Goal: Information Seeking & Learning: Learn about a topic

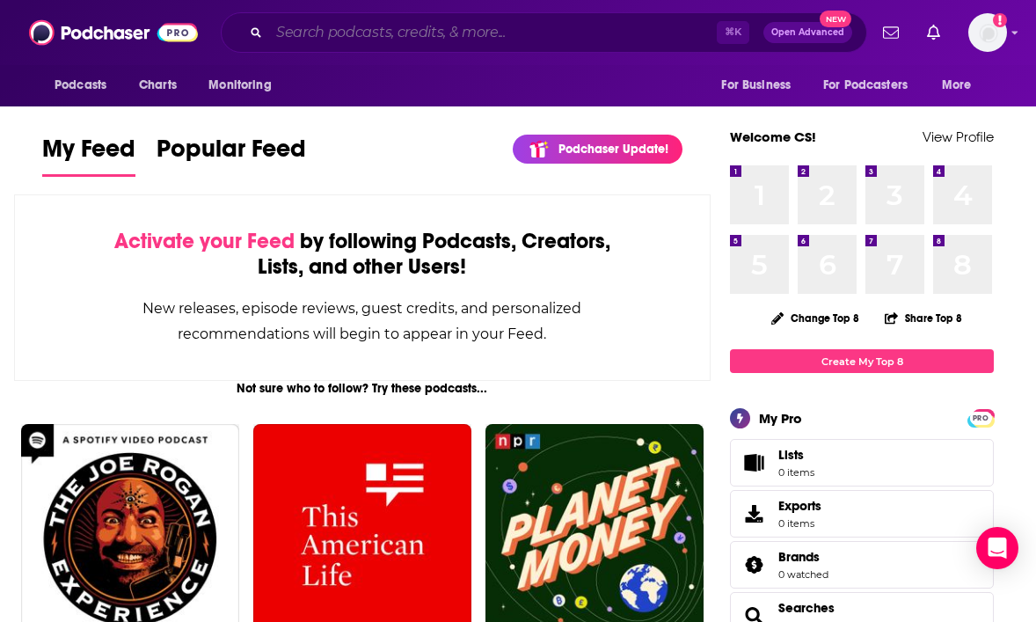
click at [333, 28] on input "Search podcasts, credits, & more..." at bounding box center [493, 32] width 448 height 28
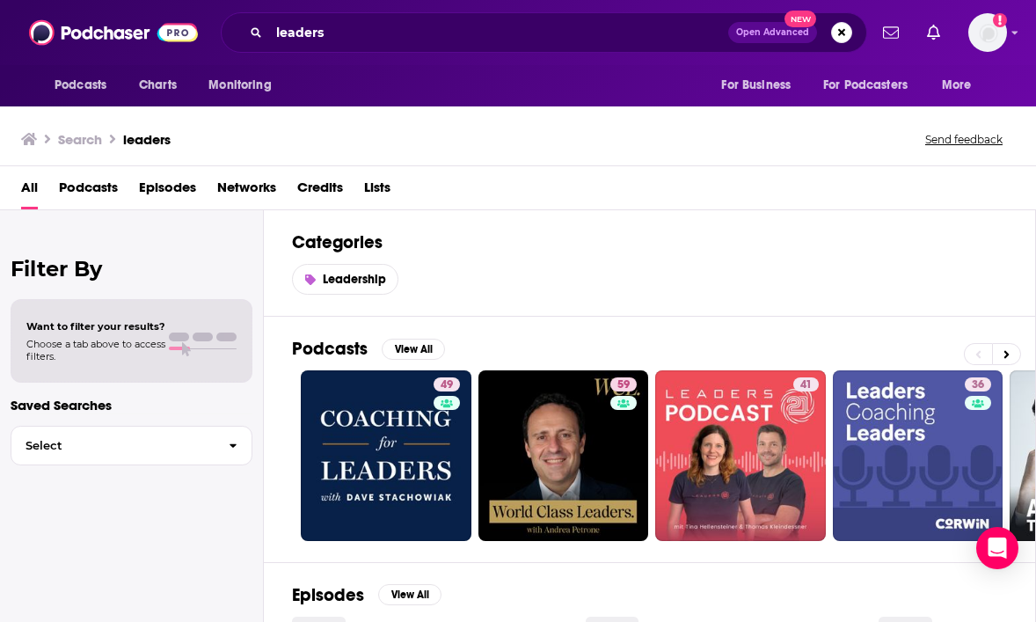
click at [348, 47] on div "leaders Open Advanced New" at bounding box center [544, 32] width 646 height 40
click at [343, 32] on input "leaders" at bounding box center [498, 32] width 459 height 28
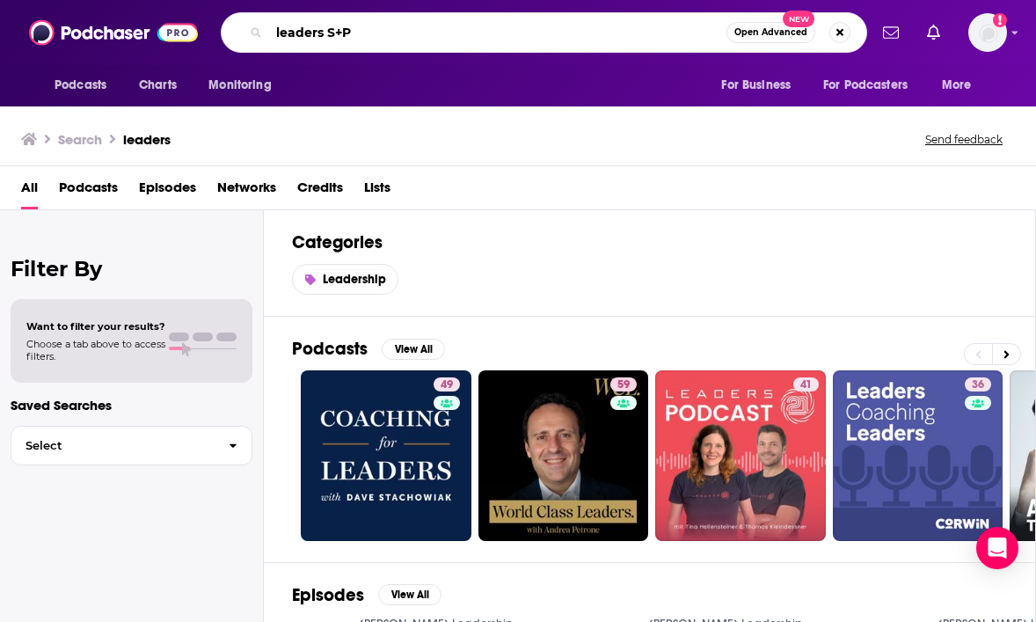
type input "leaders S+P"
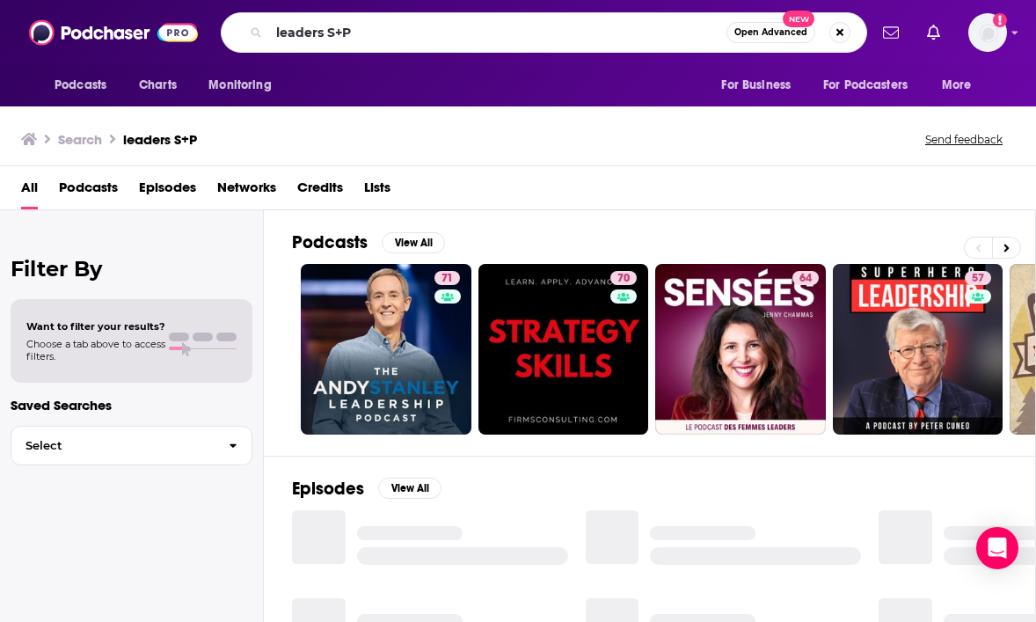
click at [169, 573] on div "Filter By Want to filter your results? Choose a tab above to access filters. Sa…" at bounding box center [132, 521] width 264 height 622
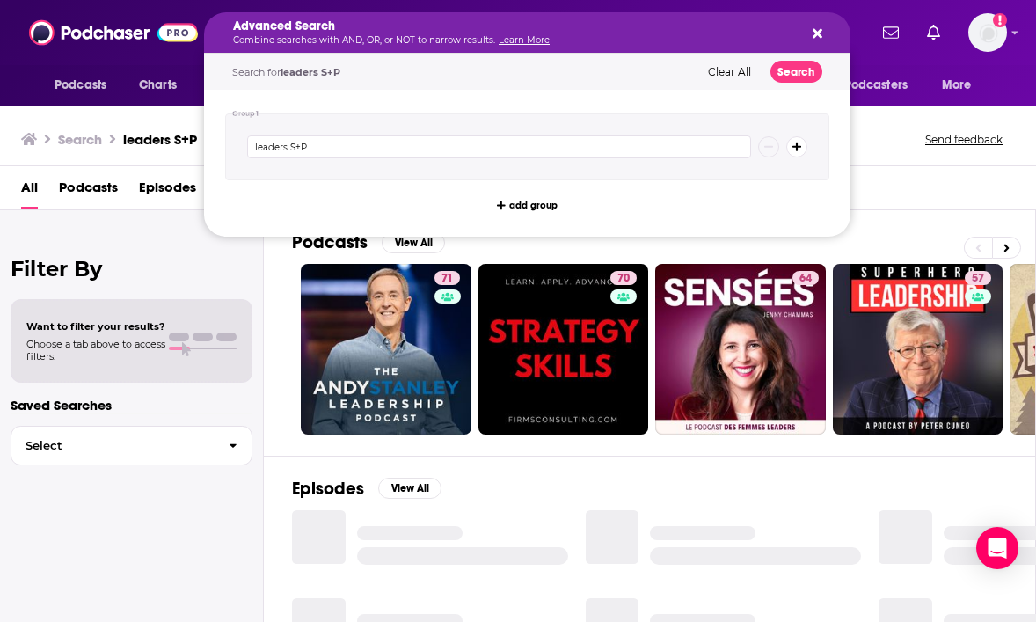
click at [815, 30] on icon "Search podcasts, credits, & more..." at bounding box center [818, 34] width 10 height 10
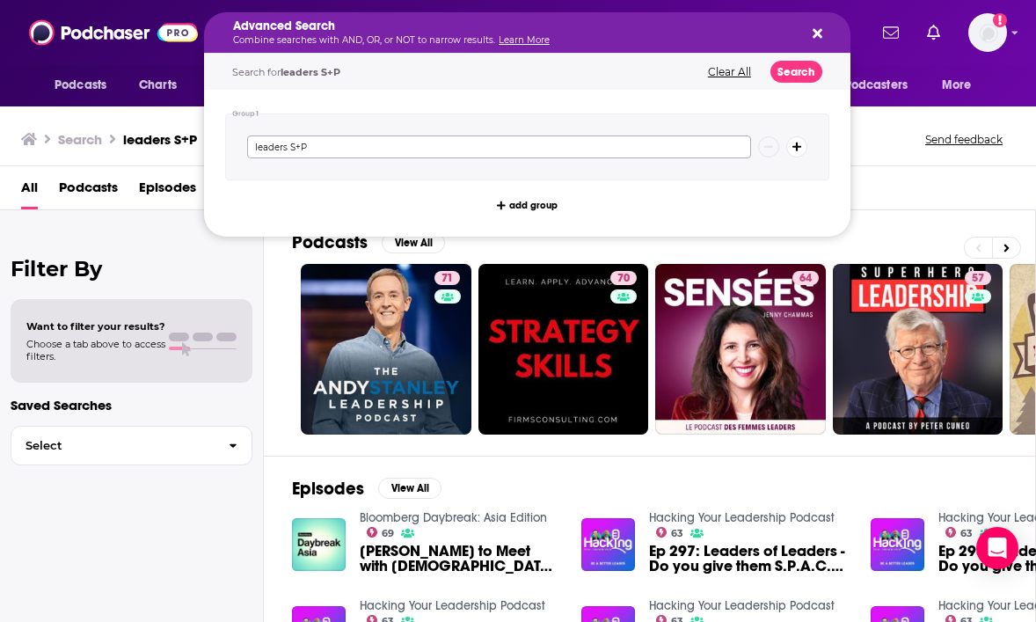
click at [301, 150] on input "leaders S+P" at bounding box center [499, 146] width 504 height 23
type input "leaders S&P"
click at [804, 78] on button "Search" at bounding box center [796, 72] width 52 height 22
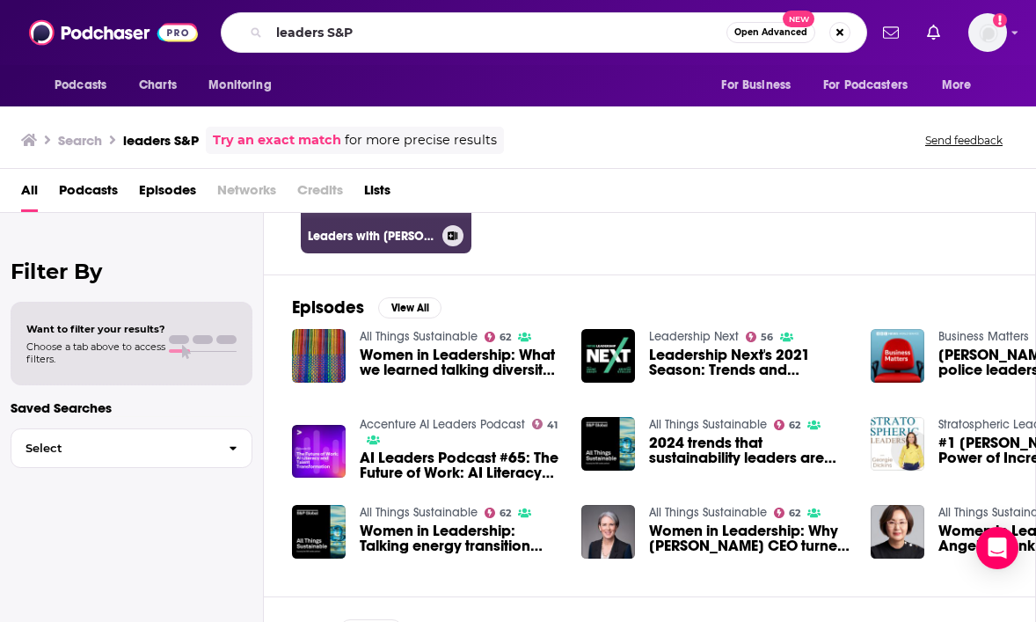
scroll to position [186, 0]
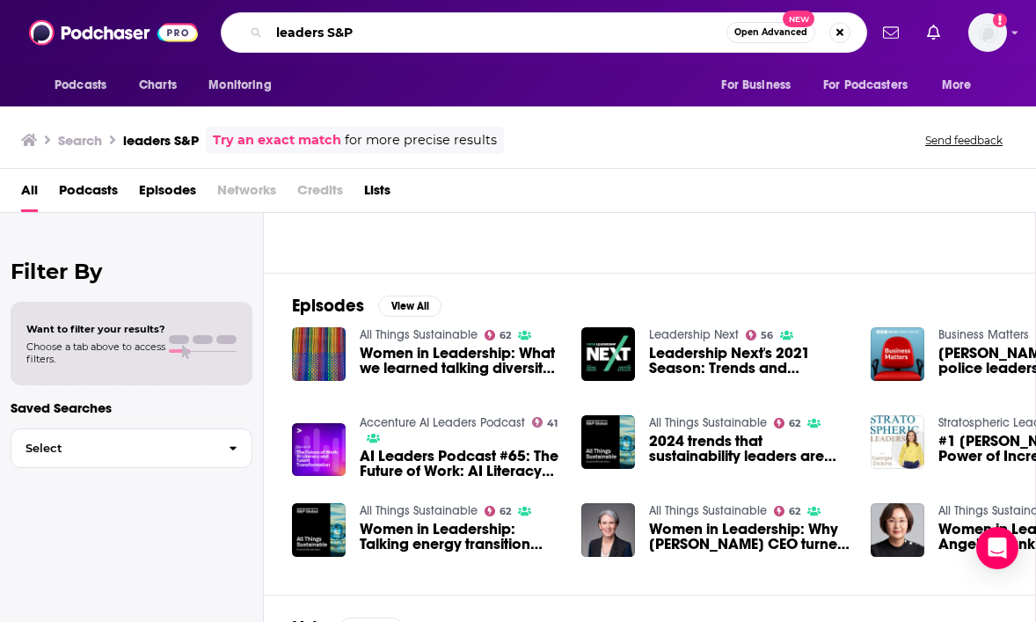
drag, startPoint x: 330, startPoint y: 36, endPoint x: 469, endPoint y: 36, distance: 139.0
click at [469, 36] on input "leaders S&P" at bounding box center [497, 32] width 457 height 28
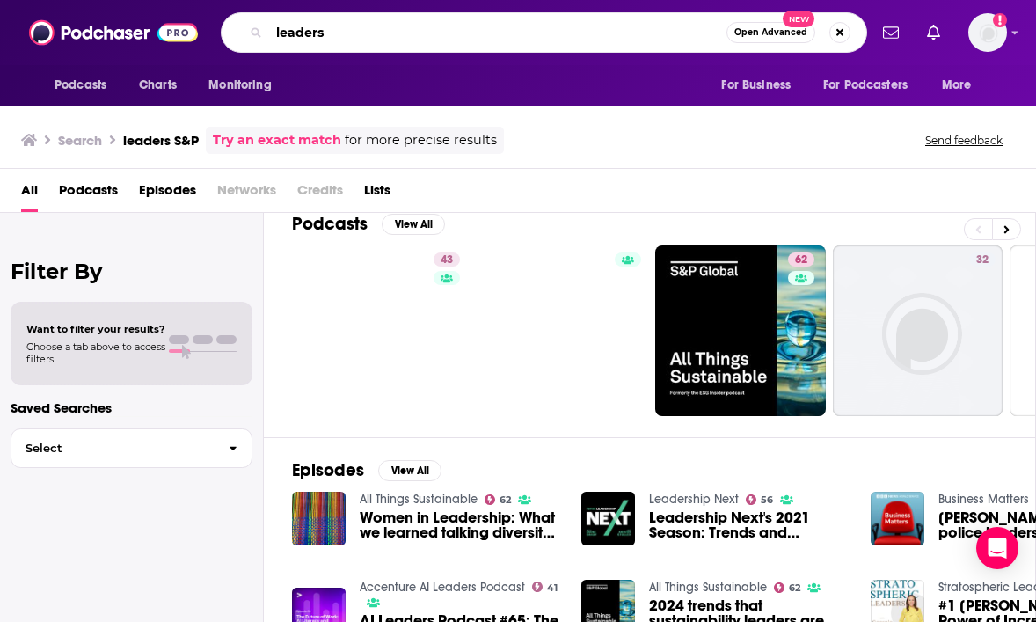
scroll to position [25, 0]
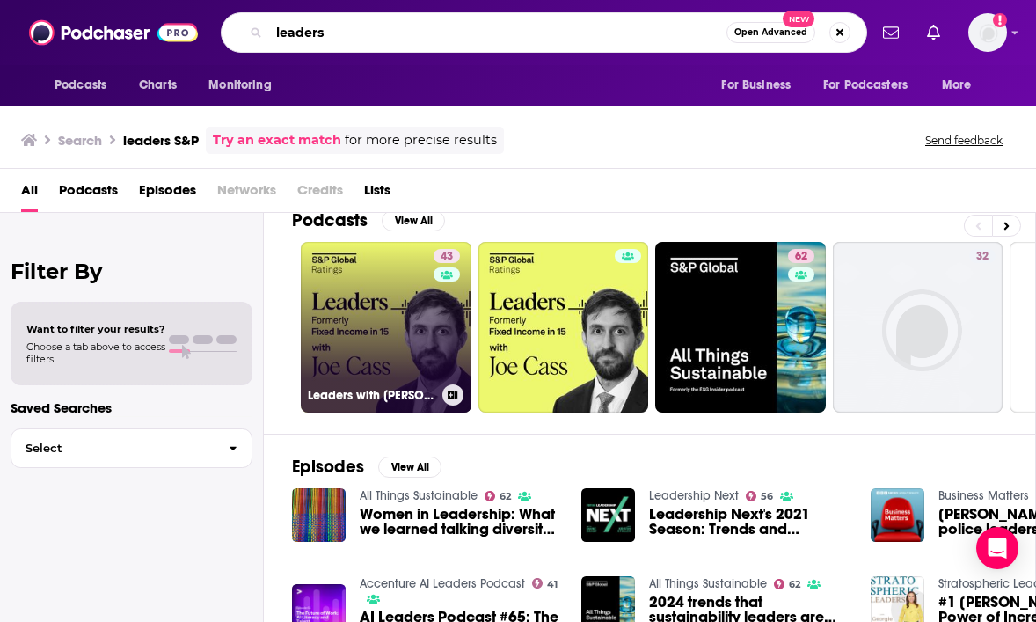
type input "leaders"
click at [349, 270] on link "43 Leaders with [PERSON_NAME]" at bounding box center [386, 327] width 171 height 171
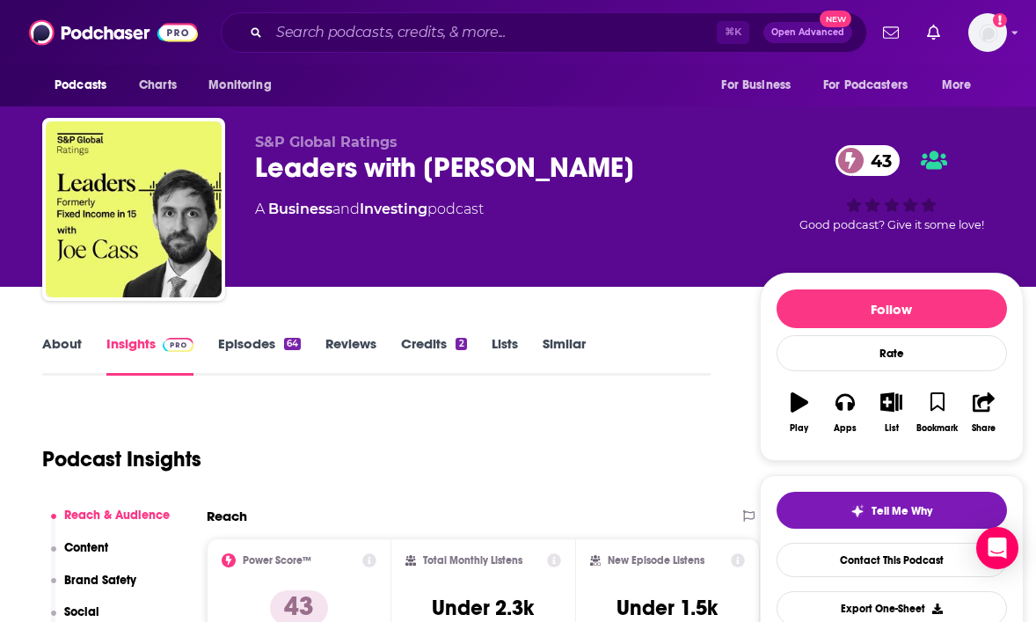
click at [359, 50] on div "⌘ K Open Advanced New" at bounding box center [544, 32] width 646 height 40
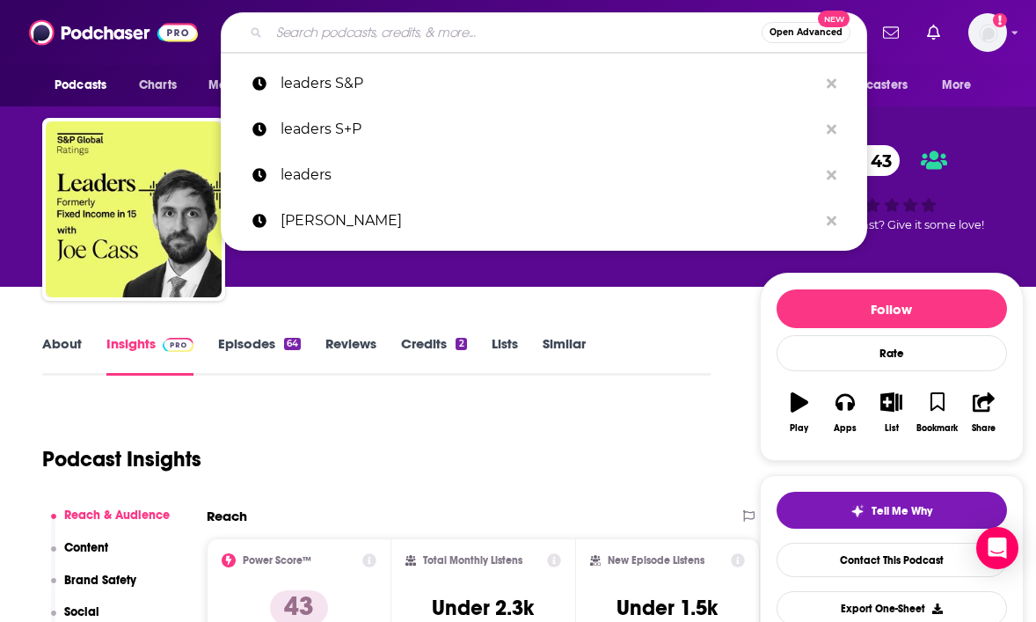
click at [356, 41] on input "Search podcasts, credits, & more..." at bounding box center [515, 32] width 492 height 28
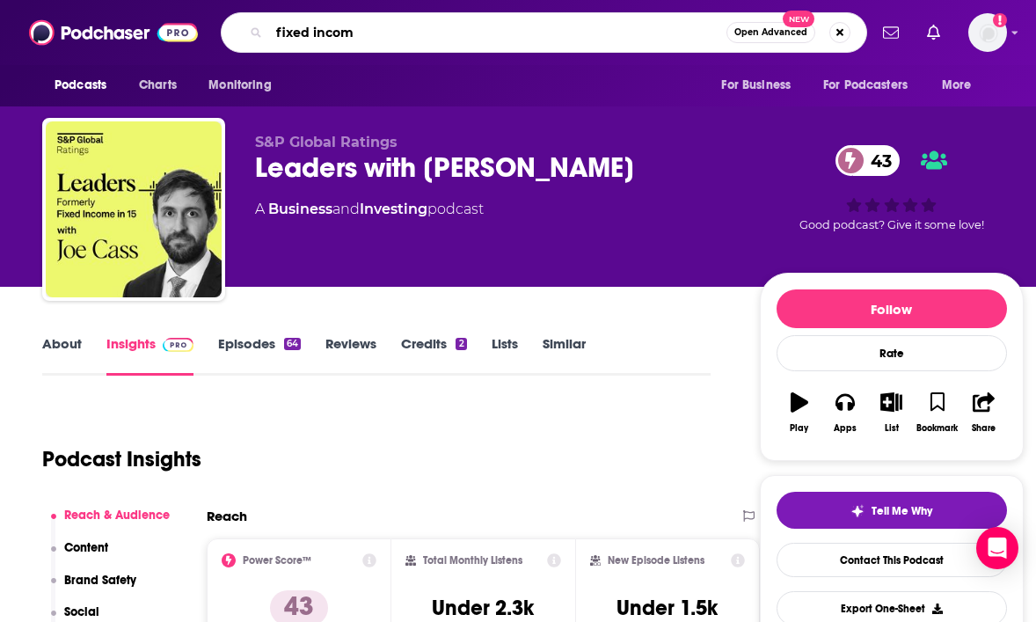
type input "fixed income"
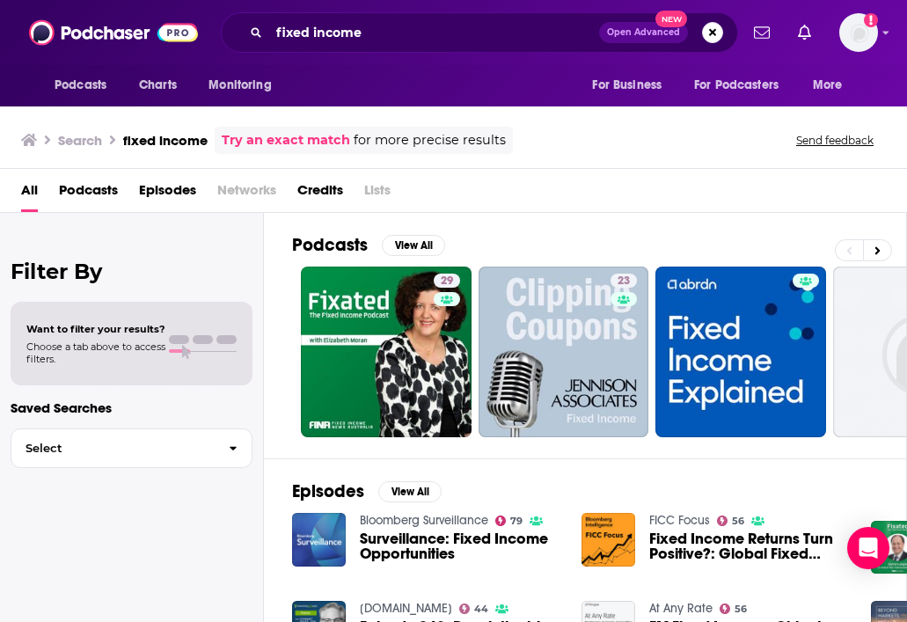
scroll to position [142, 0]
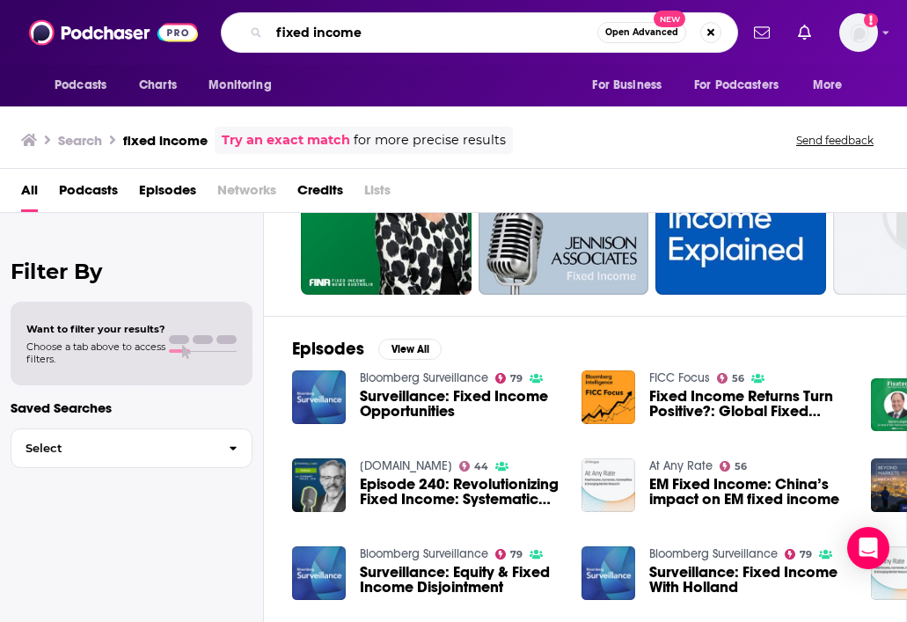
click at [391, 27] on input "fixed income" at bounding box center [433, 32] width 328 height 28
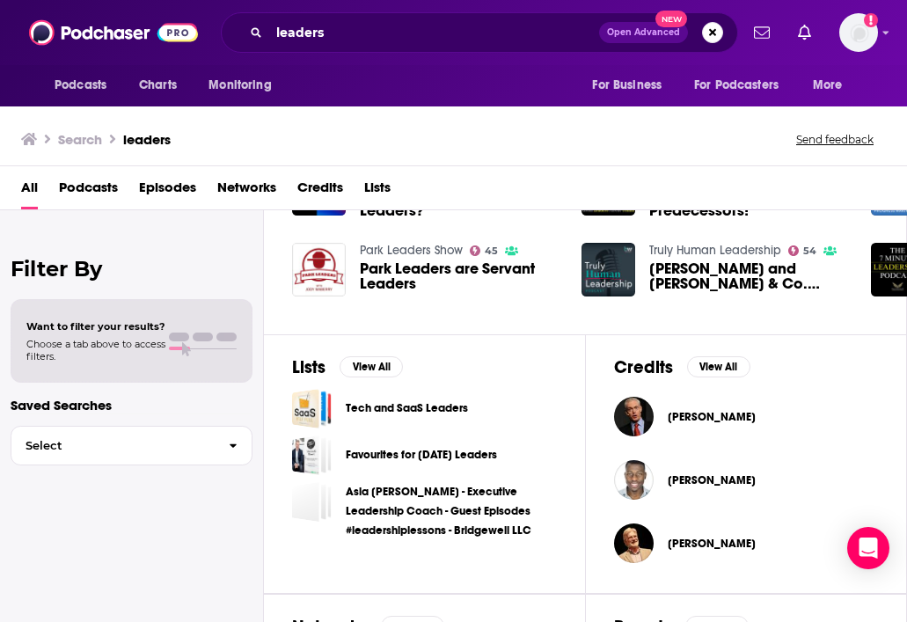
scroll to position [641, 0]
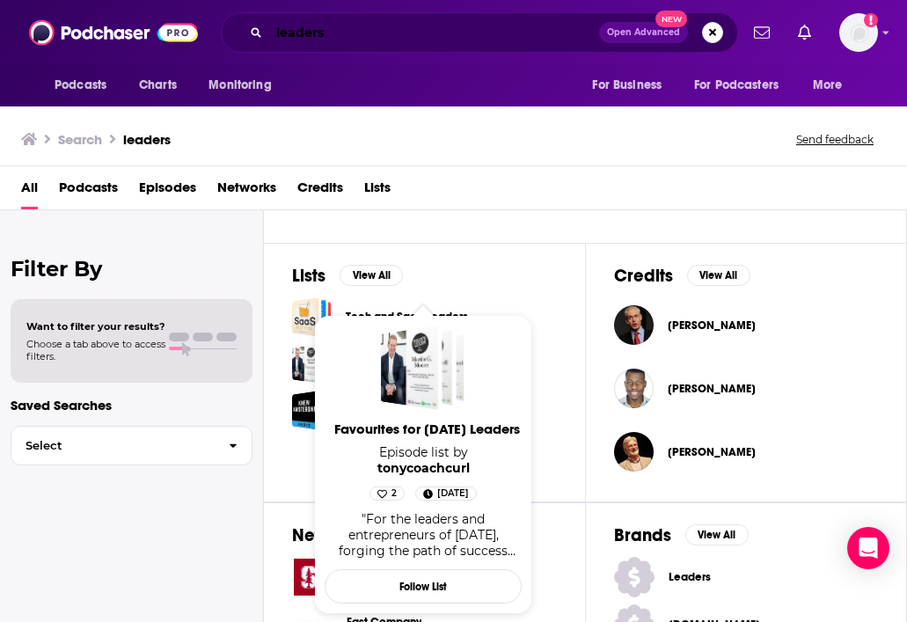
click at [335, 38] on input "leaders" at bounding box center [434, 32] width 330 height 28
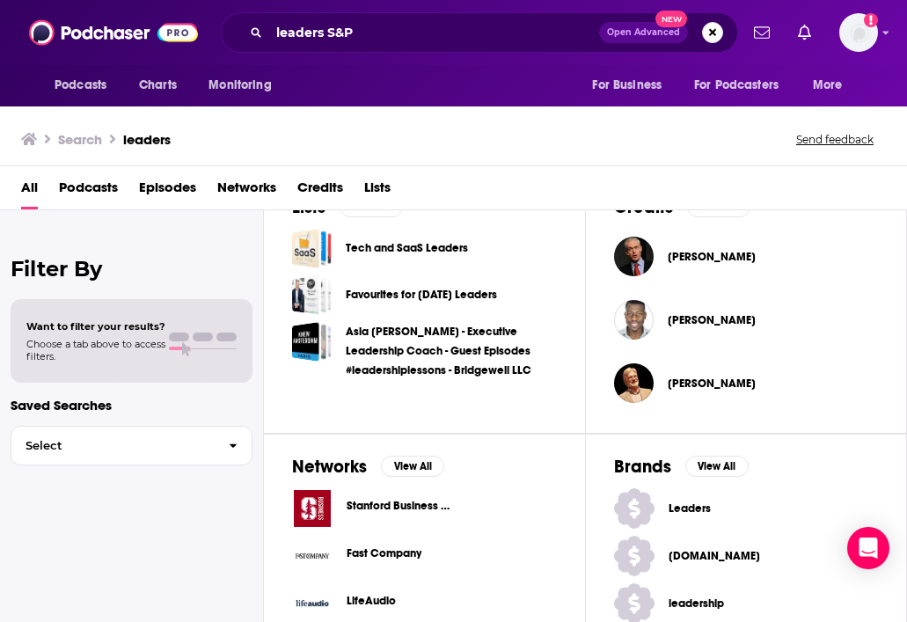
scroll to position [729, 0]
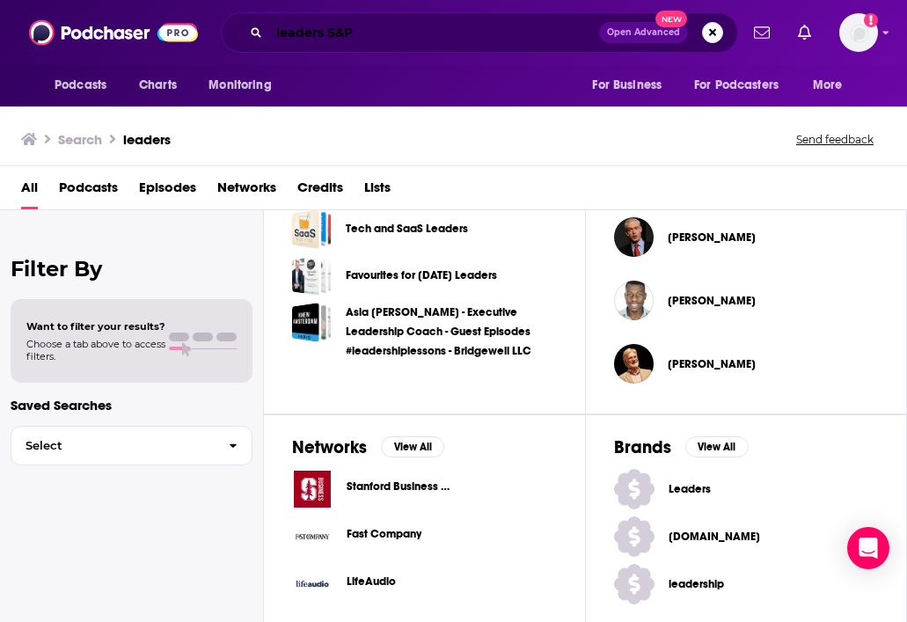
click at [346, 30] on input "leaders S&P" at bounding box center [434, 32] width 330 height 28
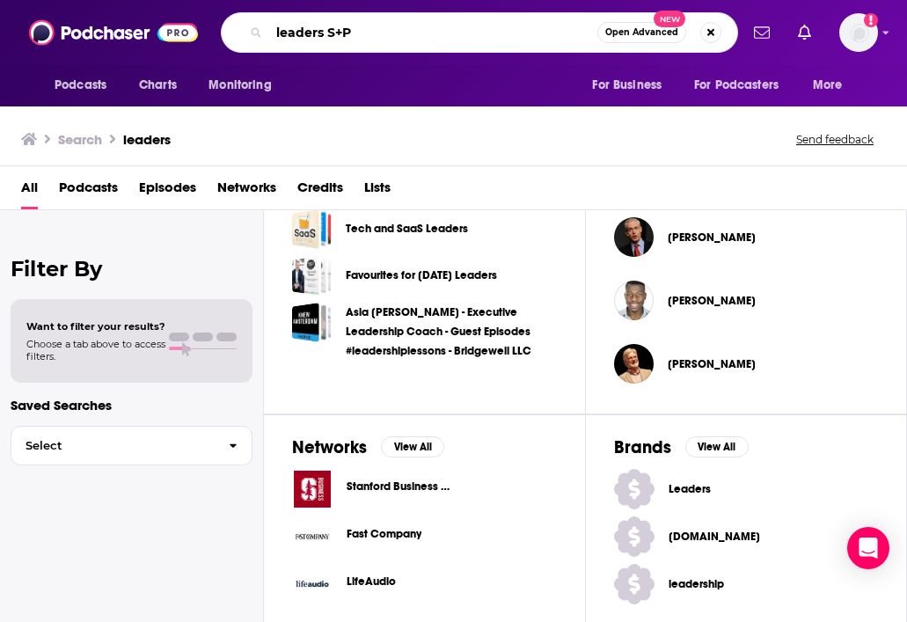
type input "leaders S+P"
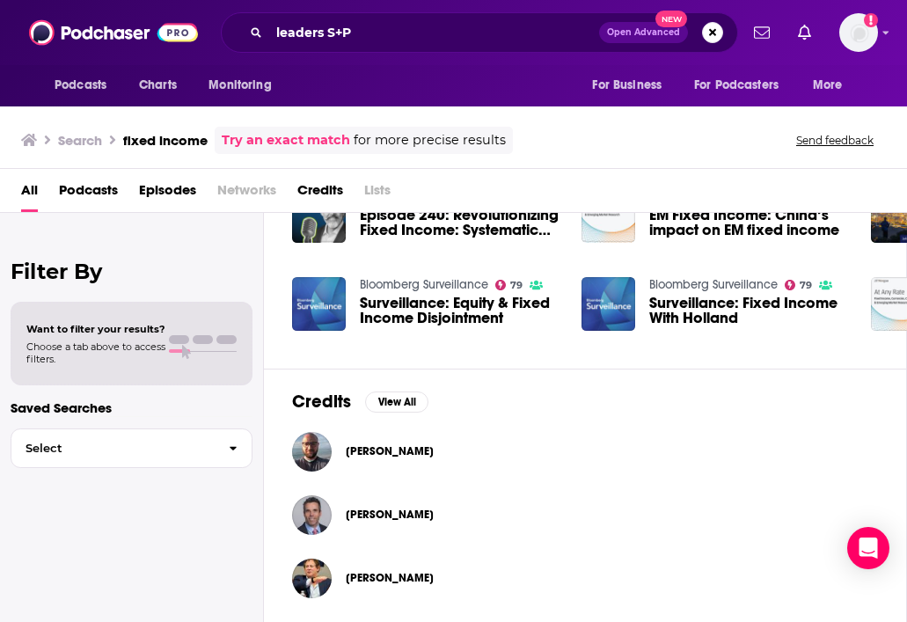
scroll to position [411, 0]
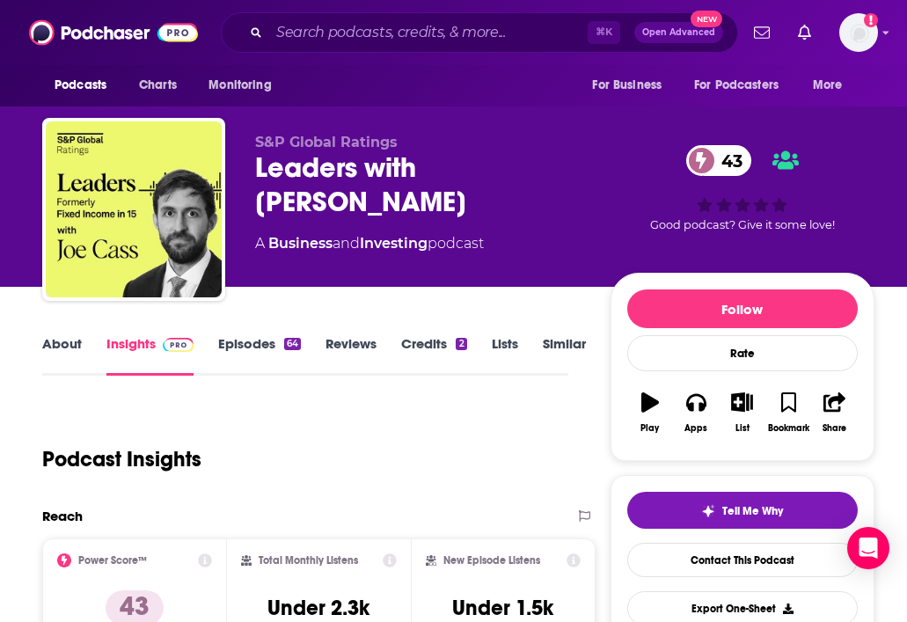
click at [288, 143] on span "S&P Global Ratings" at bounding box center [326, 142] width 142 height 17
click at [301, 177] on div "Leaders with [PERSON_NAME] 43" at bounding box center [418, 184] width 327 height 69
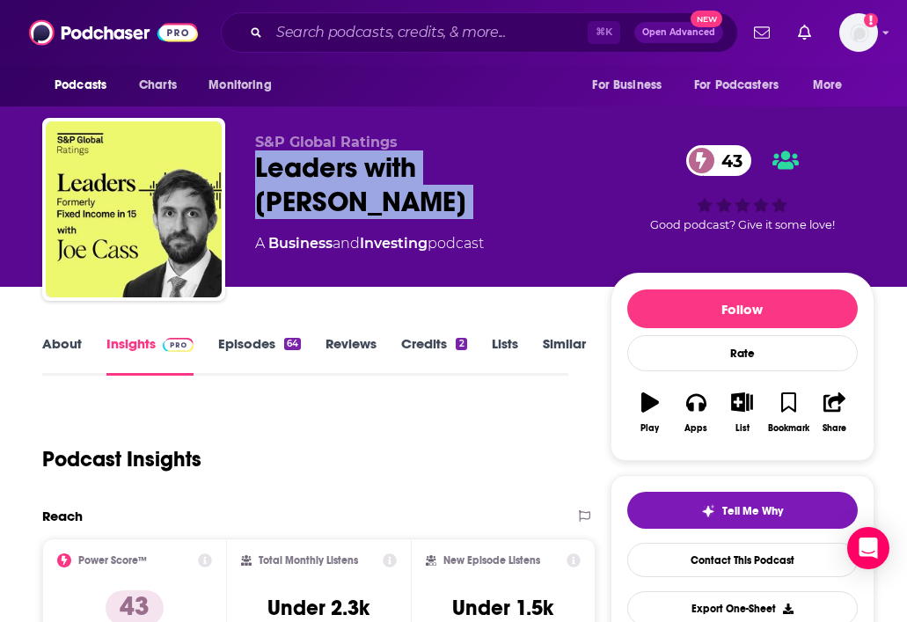
click at [301, 177] on div "Leaders with [PERSON_NAME] 43" at bounding box center [418, 184] width 327 height 69
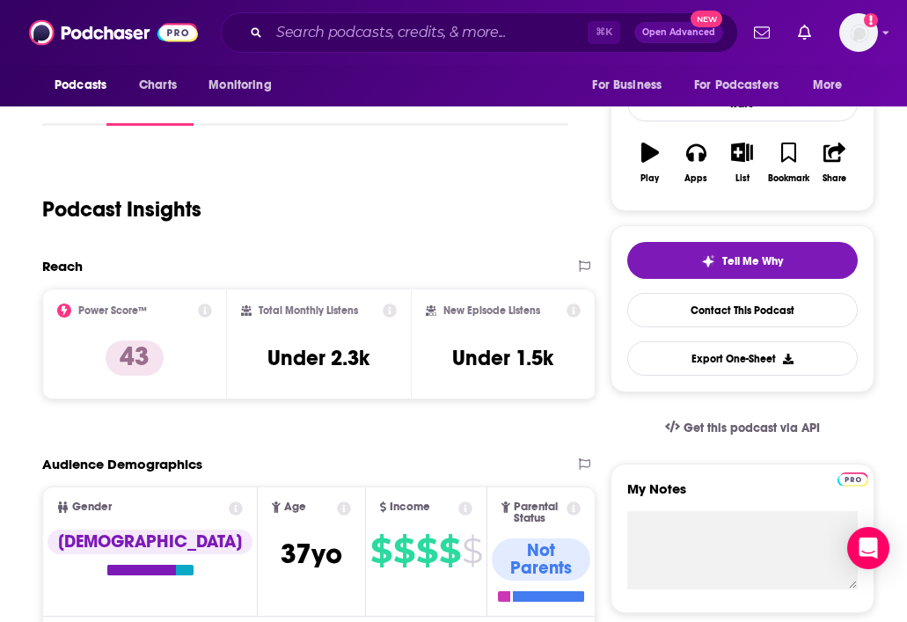
scroll to position [249, 0]
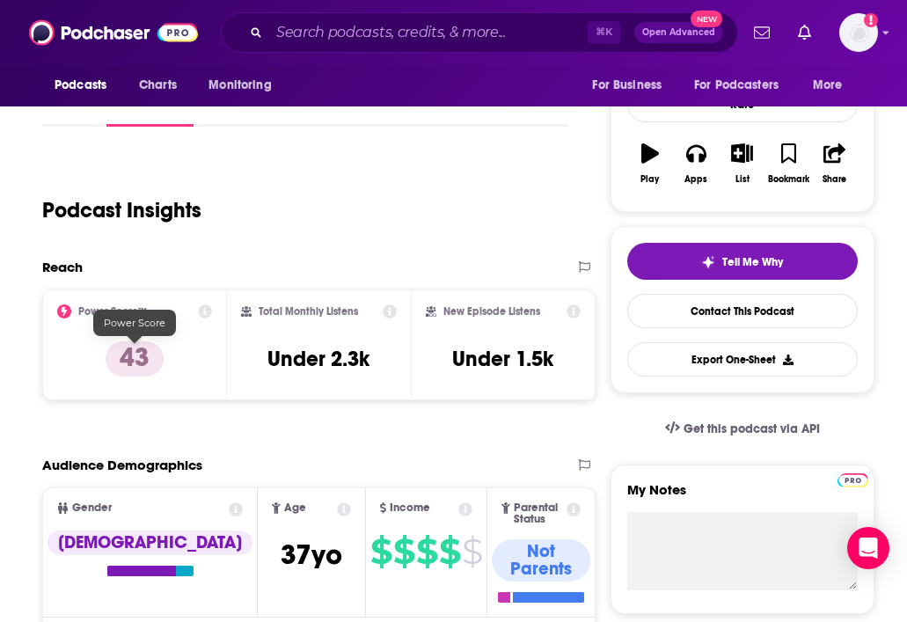
click at [128, 355] on p "43" at bounding box center [135, 358] width 58 height 35
click at [202, 310] on icon at bounding box center [205, 311] width 14 height 14
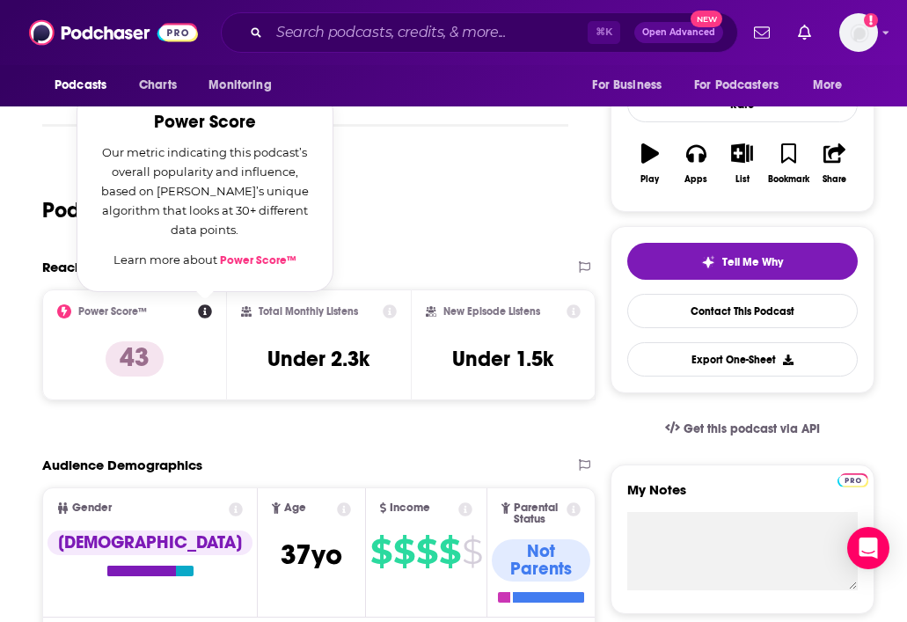
click at [244, 261] on link "Power Score™" at bounding box center [258, 260] width 77 height 14
